Goal: Task Accomplishment & Management: Use online tool/utility

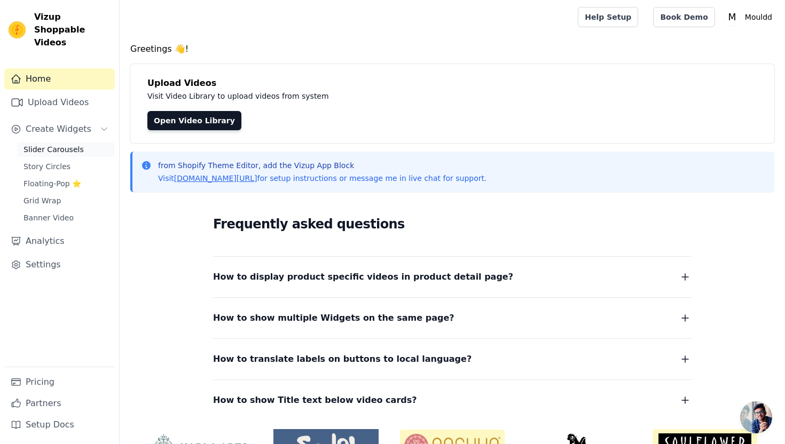
scroll to position [64, 0]
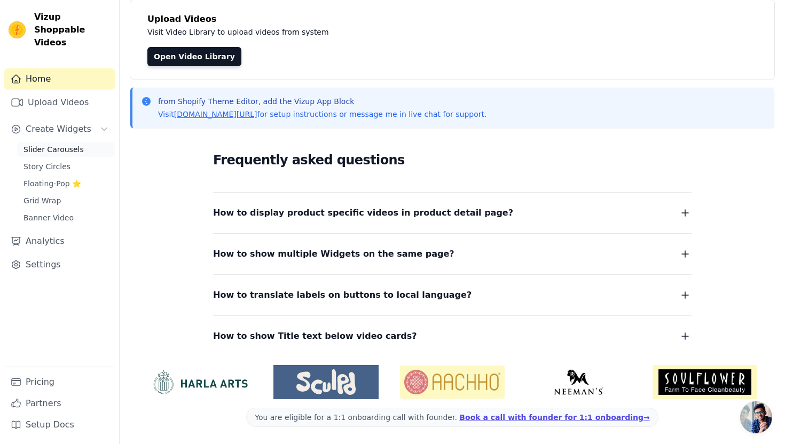
click at [62, 144] on span "Slider Carousels" at bounding box center [53, 149] width 60 height 11
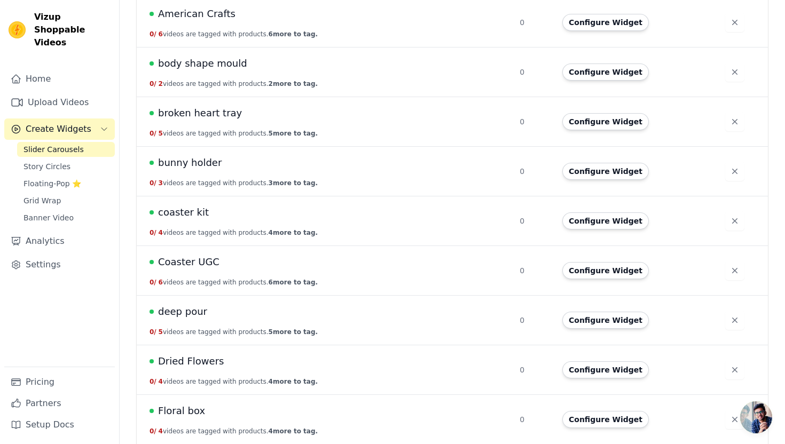
scroll to position [414, 0]
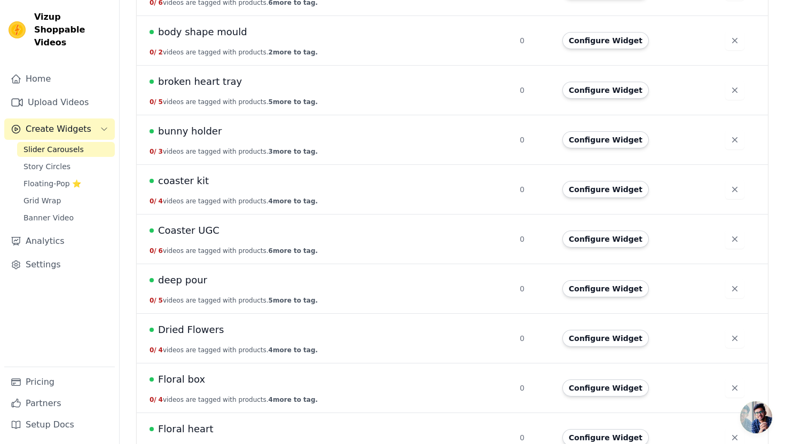
click at [195, 180] on span "coaster kit" at bounding box center [183, 181] width 51 height 15
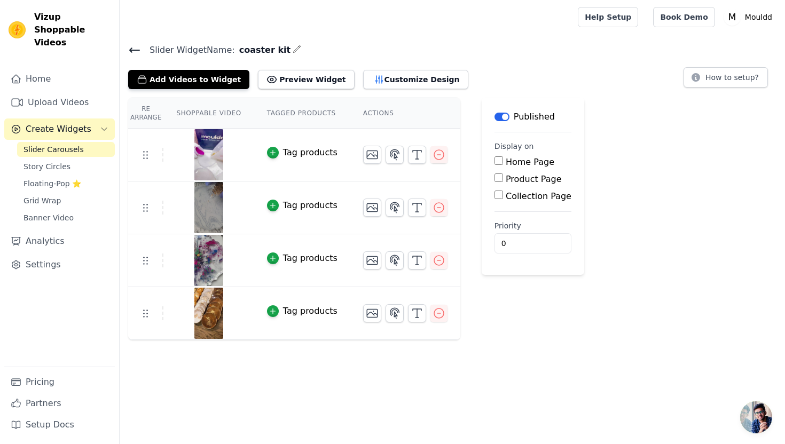
click at [139, 52] on icon at bounding box center [134, 50] width 13 height 13
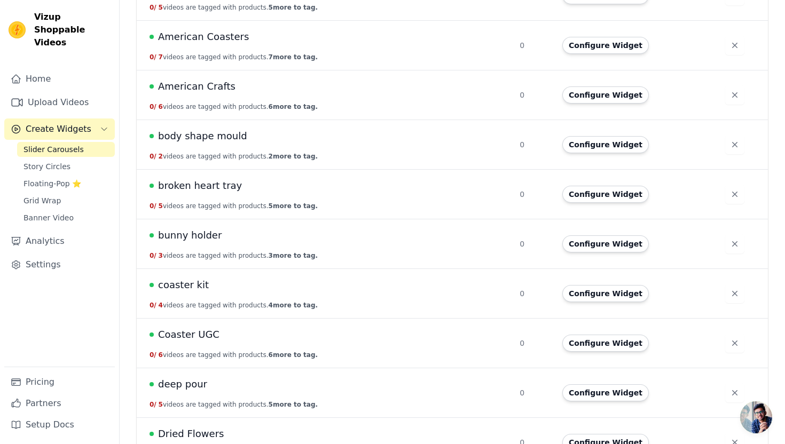
scroll to position [325, 0]
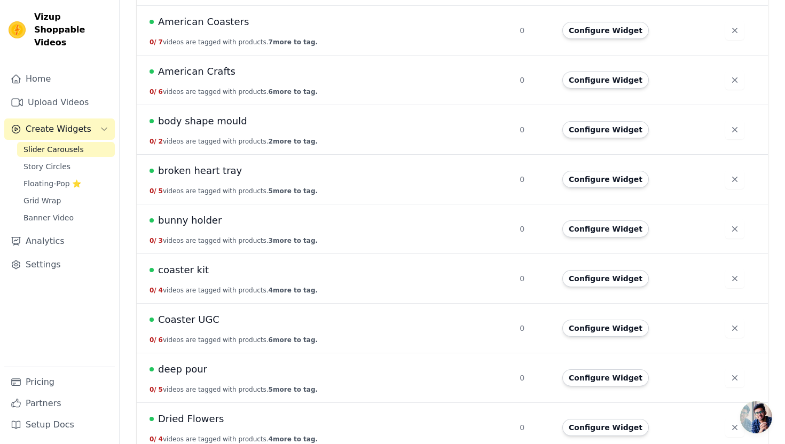
click at [205, 322] on span "Coaster UGC" at bounding box center [188, 319] width 61 height 15
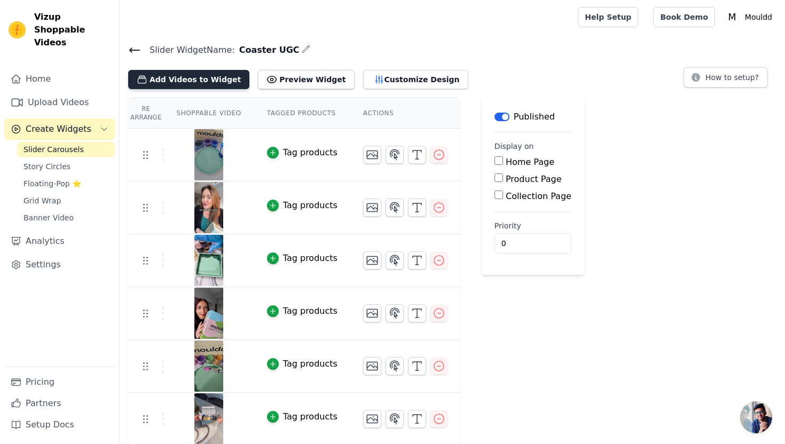
click at [214, 83] on button "Add Videos to Widget" at bounding box center [188, 79] width 121 height 19
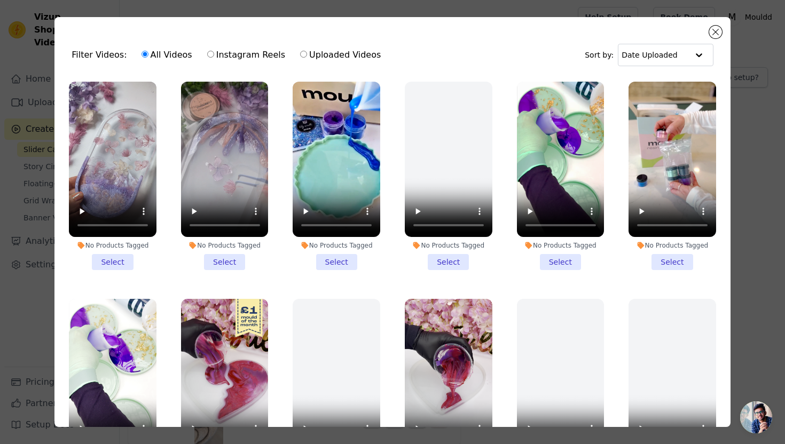
click at [345, 265] on li "No Products Tagged Select" at bounding box center [337, 176] width 88 height 189
click at [0, 0] on input "No Products Tagged Select" at bounding box center [0, 0] width 0 height 0
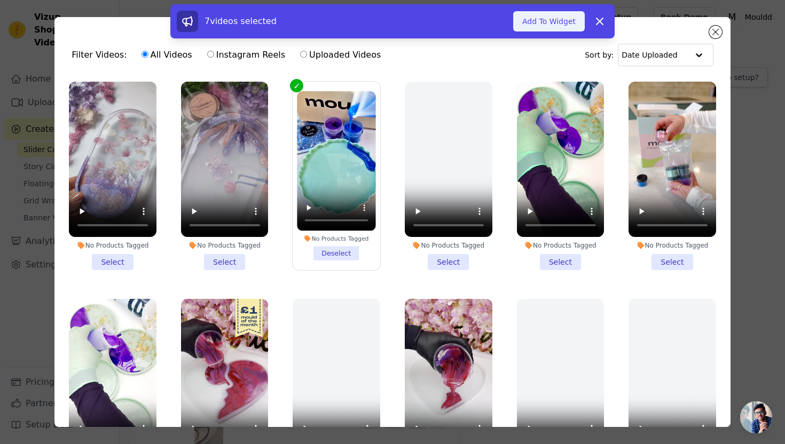
click at [541, 24] on button "Add To Widget" at bounding box center [549, 21] width 72 height 20
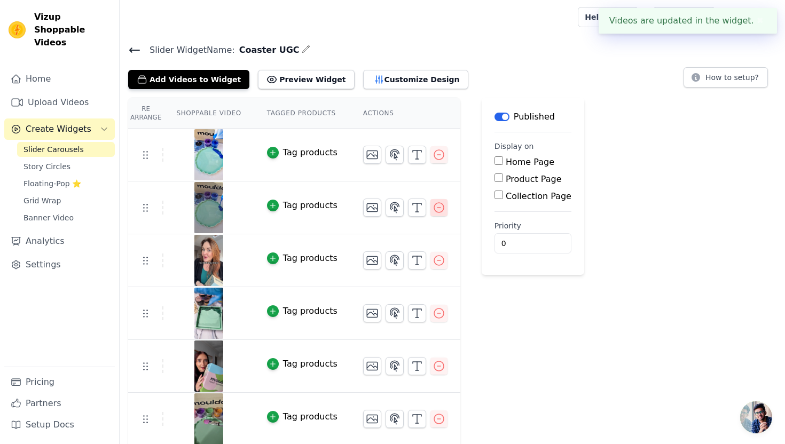
click at [437, 206] on icon "button" at bounding box center [439, 207] width 13 height 13
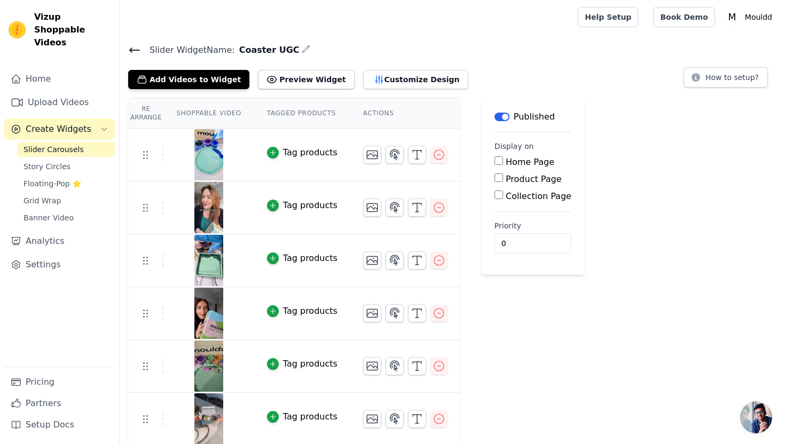
scroll to position [1, 0]
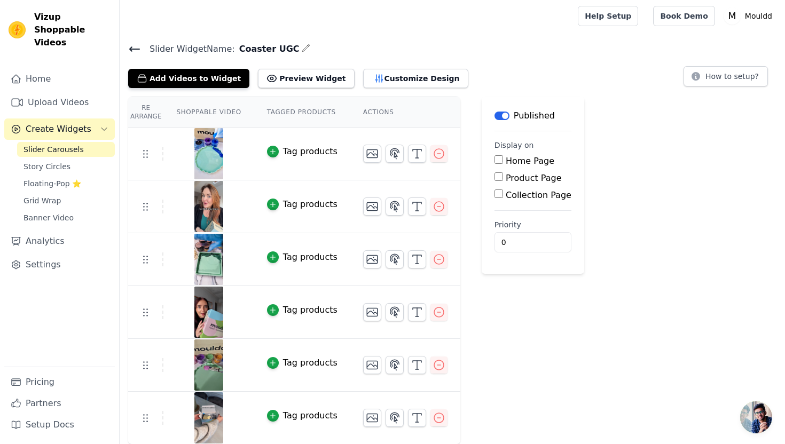
click at [132, 48] on icon at bounding box center [135, 49] width 10 height 4
